Goal: Task Accomplishment & Management: Complete application form

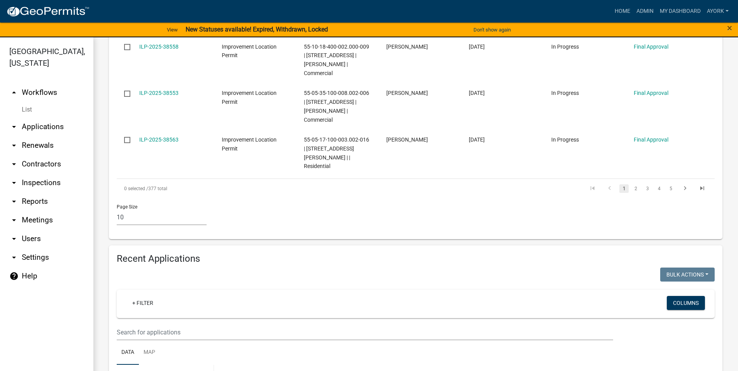
scroll to position [584, 0]
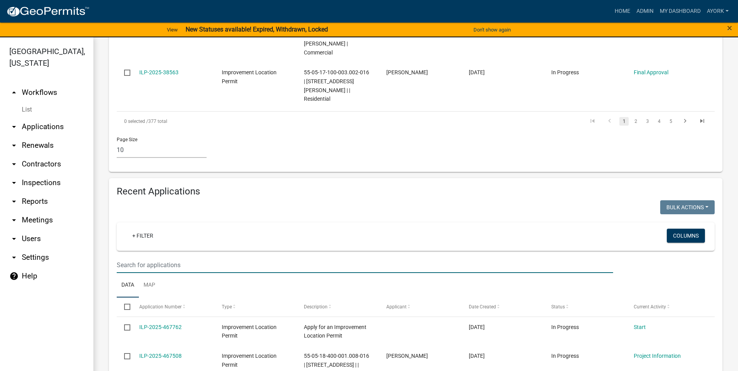
click at [189, 257] on input "text" at bounding box center [365, 265] width 496 height 16
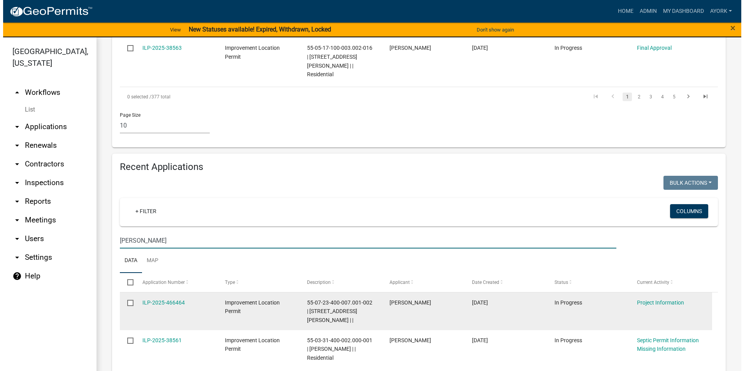
scroll to position [623, 0]
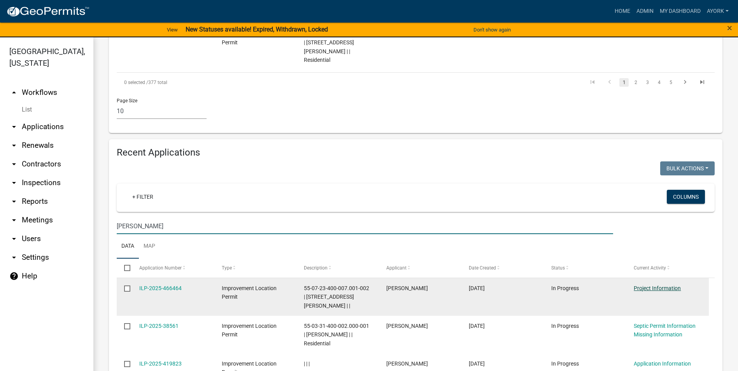
type input "[PERSON_NAME]"
click at [654, 285] on link "Project Information" at bounding box center [657, 288] width 47 height 6
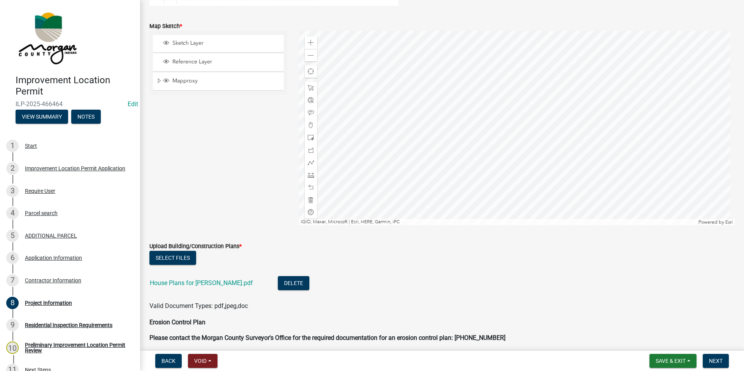
scroll to position [1673, 0]
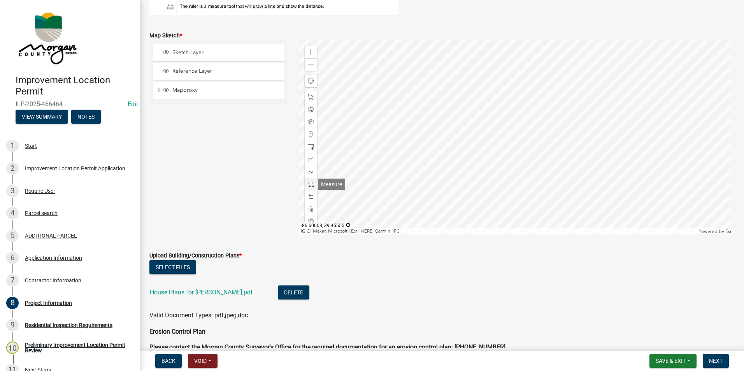
click at [311, 186] on span at bounding box center [311, 184] width 6 height 6
click at [310, 55] on span at bounding box center [311, 52] width 6 height 6
click at [308, 185] on span at bounding box center [311, 184] width 6 height 6
click at [450, 150] on div at bounding box center [517, 137] width 436 height 195
click at [488, 129] on div at bounding box center [517, 137] width 436 height 195
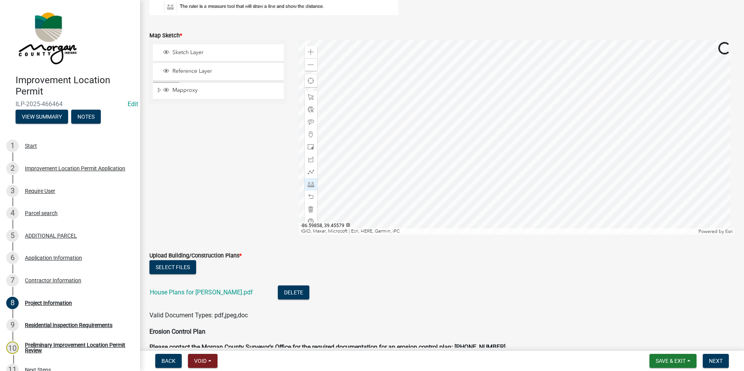
click at [490, 128] on div at bounding box center [517, 137] width 436 height 195
click at [308, 147] on span at bounding box center [311, 147] width 6 height 6
click at [512, 149] on div at bounding box center [517, 137] width 436 height 195
click at [311, 209] on span at bounding box center [311, 209] width 6 height 6
click at [310, 146] on span at bounding box center [311, 147] width 6 height 6
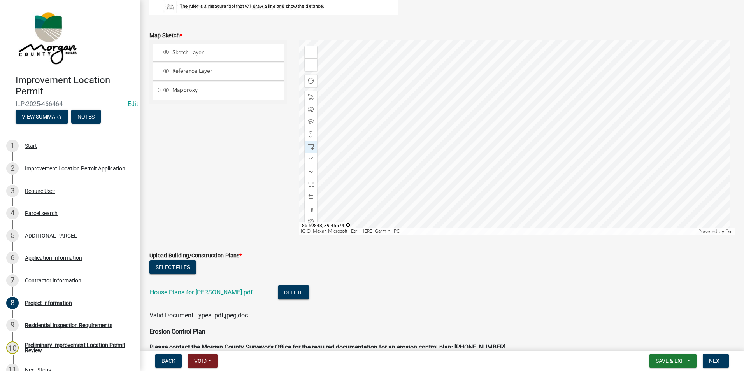
click at [519, 146] on div at bounding box center [517, 137] width 436 height 195
click at [309, 185] on span at bounding box center [311, 184] width 6 height 6
click at [467, 123] on div at bounding box center [517, 137] width 436 height 195
click at [363, 121] on div at bounding box center [517, 137] width 436 height 195
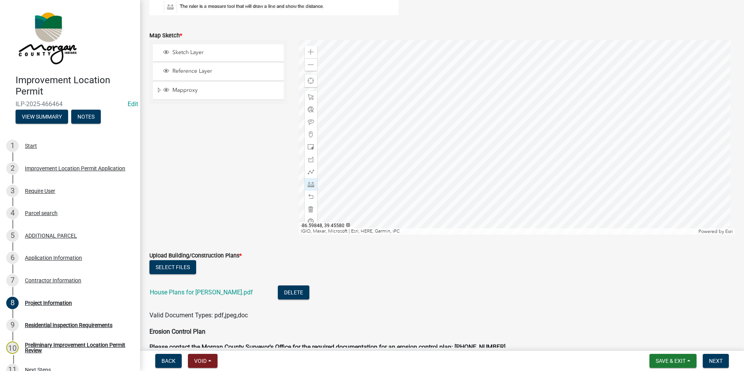
click at [520, 124] on div at bounding box center [517, 137] width 436 height 195
click at [523, 149] on div at bounding box center [517, 137] width 436 height 195
click at [525, 100] on div at bounding box center [517, 137] width 436 height 195
click at [545, 129] on div at bounding box center [517, 137] width 436 height 195
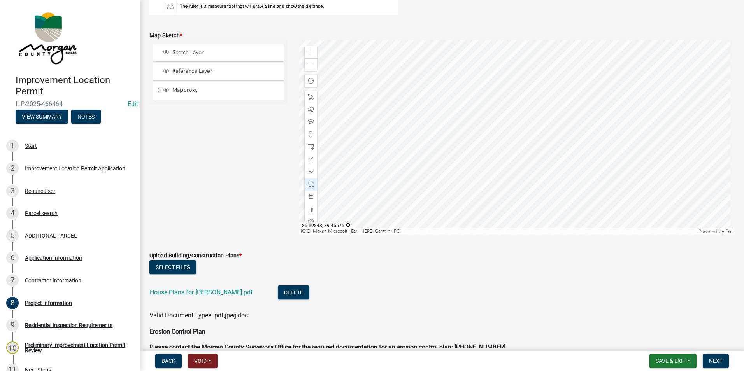
click at [516, 135] on div at bounding box center [517, 137] width 436 height 195
click at [519, 139] on div at bounding box center [517, 137] width 436 height 195
click at [519, 177] on div at bounding box center [517, 137] width 436 height 195
click at [518, 68] on div at bounding box center [517, 137] width 436 height 195
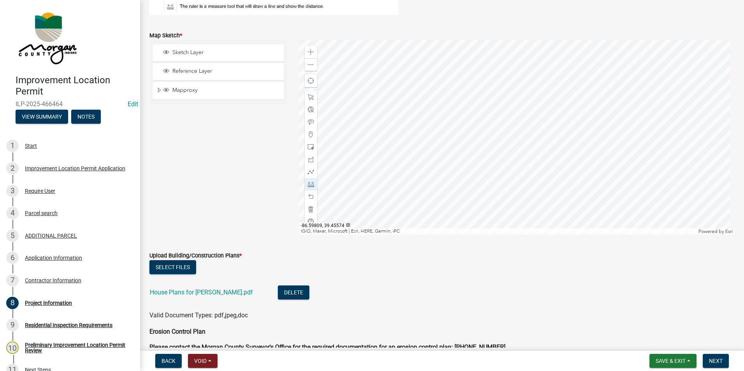
click at [630, 70] on div at bounding box center [517, 137] width 436 height 195
click at [309, 195] on span at bounding box center [311, 197] width 6 height 6
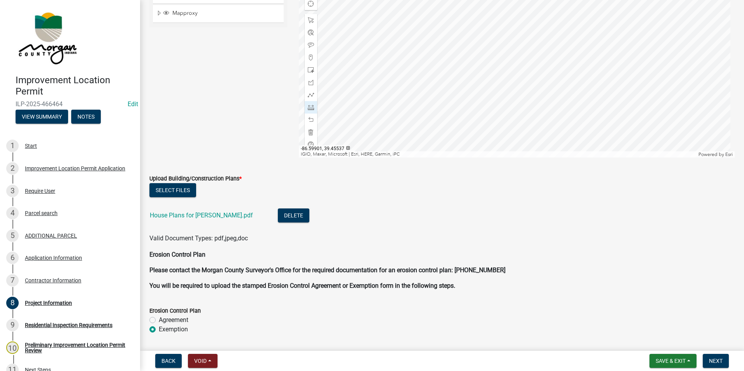
scroll to position [1790, 0]
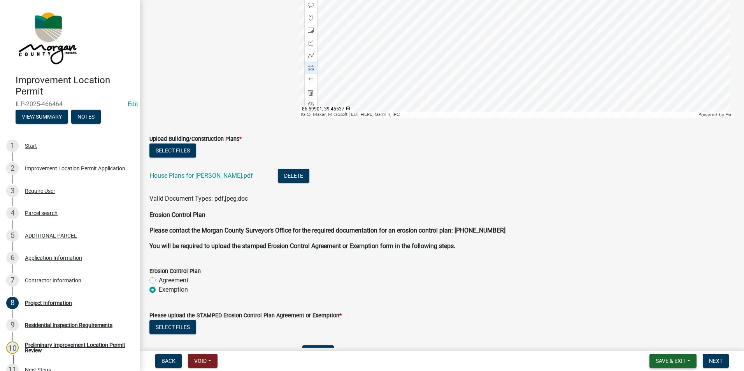
click at [677, 357] on button "Save & Exit" at bounding box center [672, 361] width 47 height 14
click at [653, 319] on button "Save" at bounding box center [665, 322] width 62 height 19
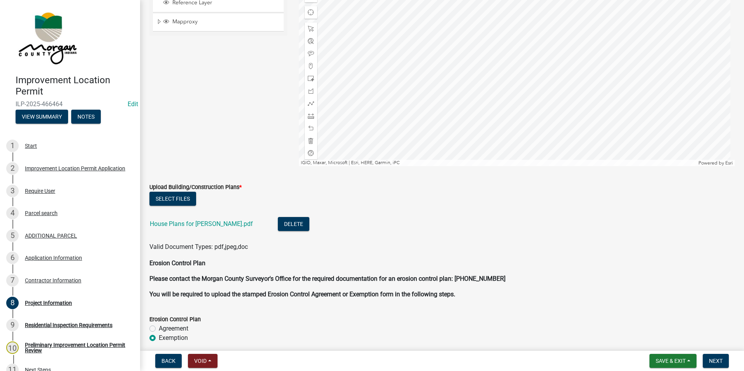
scroll to position [1751, 0]
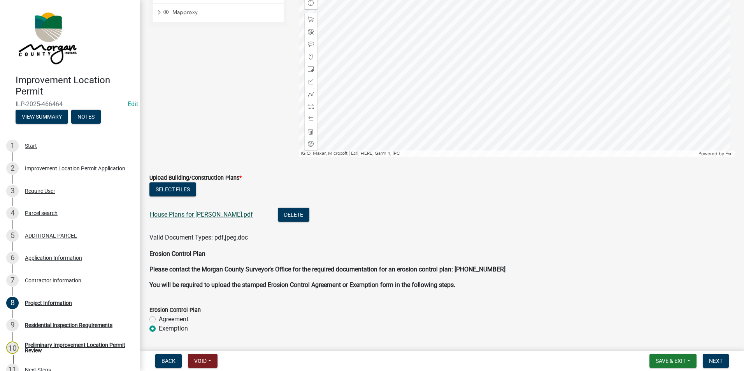
click at [223, 214] on link "House Plans for [PERSON_NAME].pdf" at bounding box center [201, 214] width 103 height 7
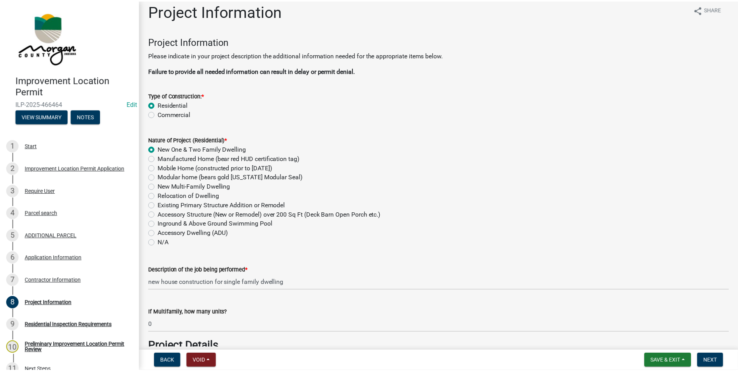
scroll to position [0, 0]
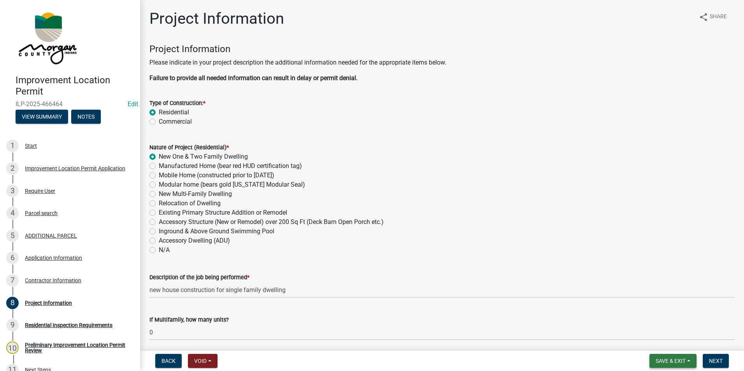
click at [683, 364] on span "Save & Exit" at bounding box center [671, 361] width 30 height 6
click at [667, 344] on button "Save & Exit" at bounding box center [665, 341] width 62 height 19
